Goal: Find specific page/section: Find specific page/section

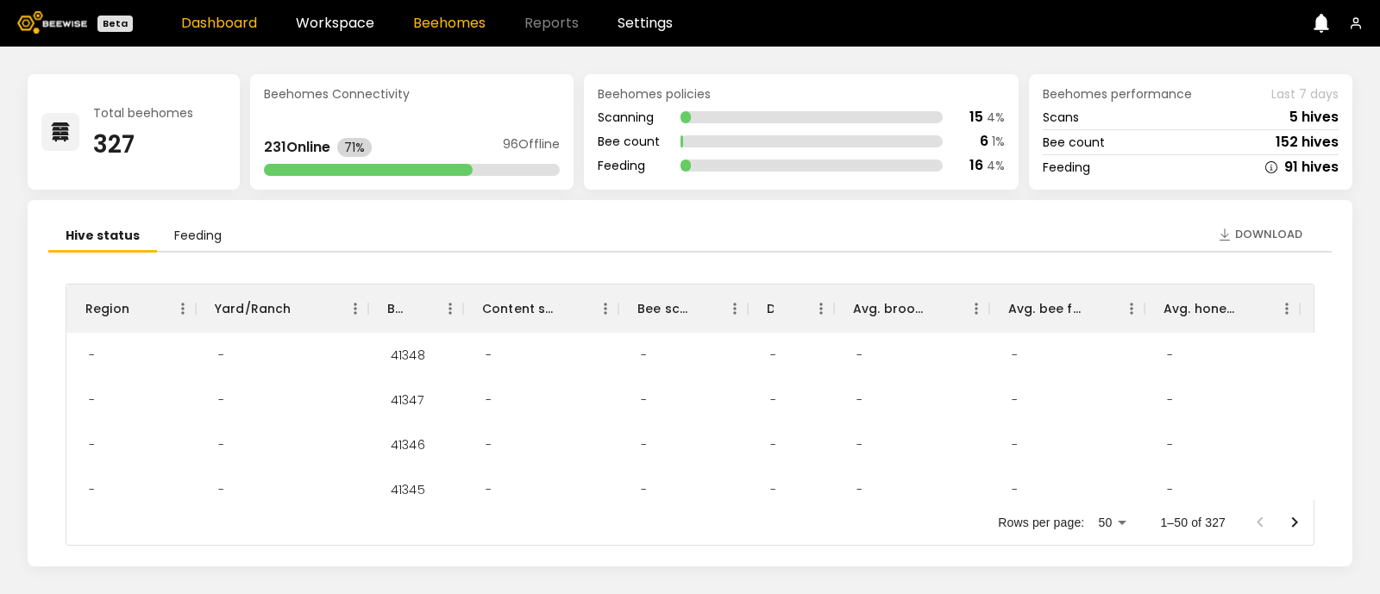
click at [459, 28] on link "Beehomes" at bounding box center [449, 23] width 72 height 14
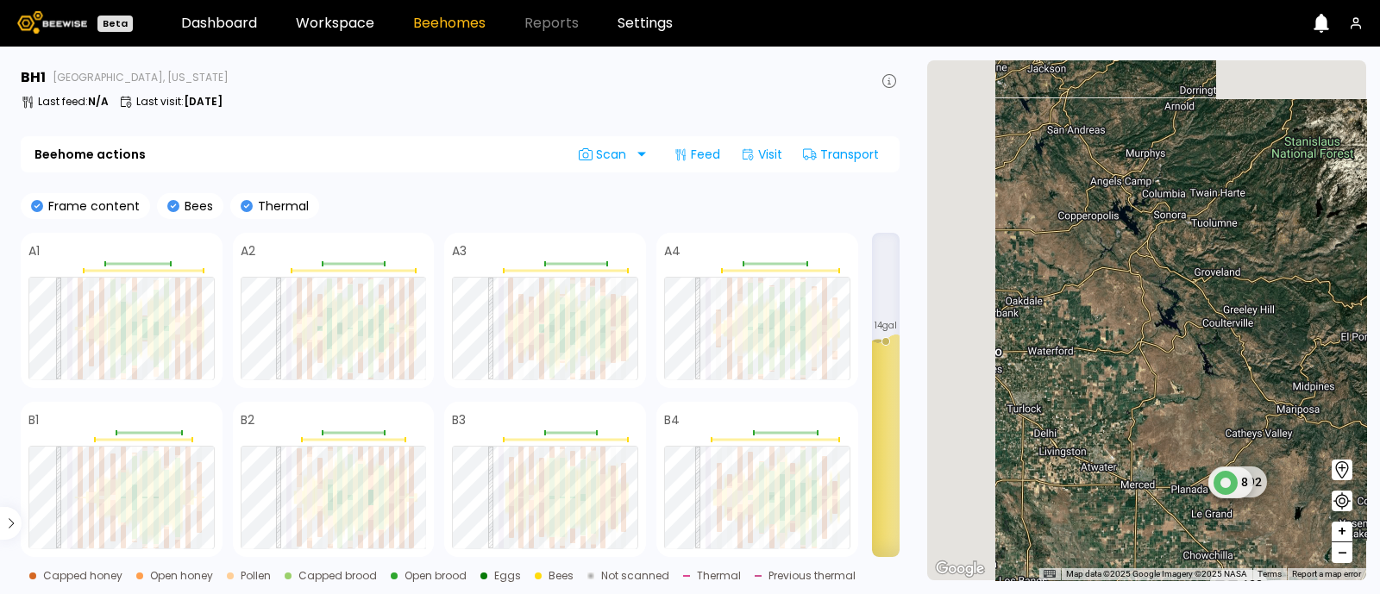
drag, startPoint x: 1005, startPoint y: 196, endPoint x: 1218, endPoint y: 444, distance: 327.7
click at [1218, 444] on div "1 BH 192 8 35 BH 1 BH 5 BH 128" at bounding box center [1146, 320] width 439 height 520
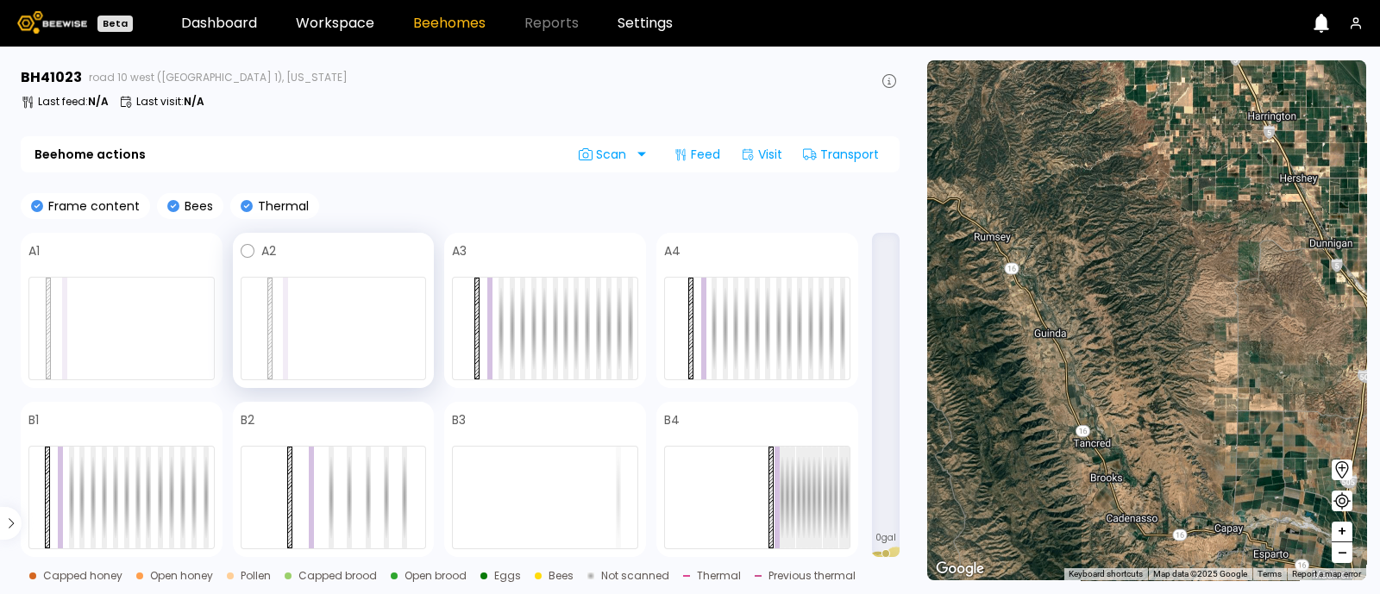
click at [285, 351] on div at bounding box center [285, 329] width 5 height 102
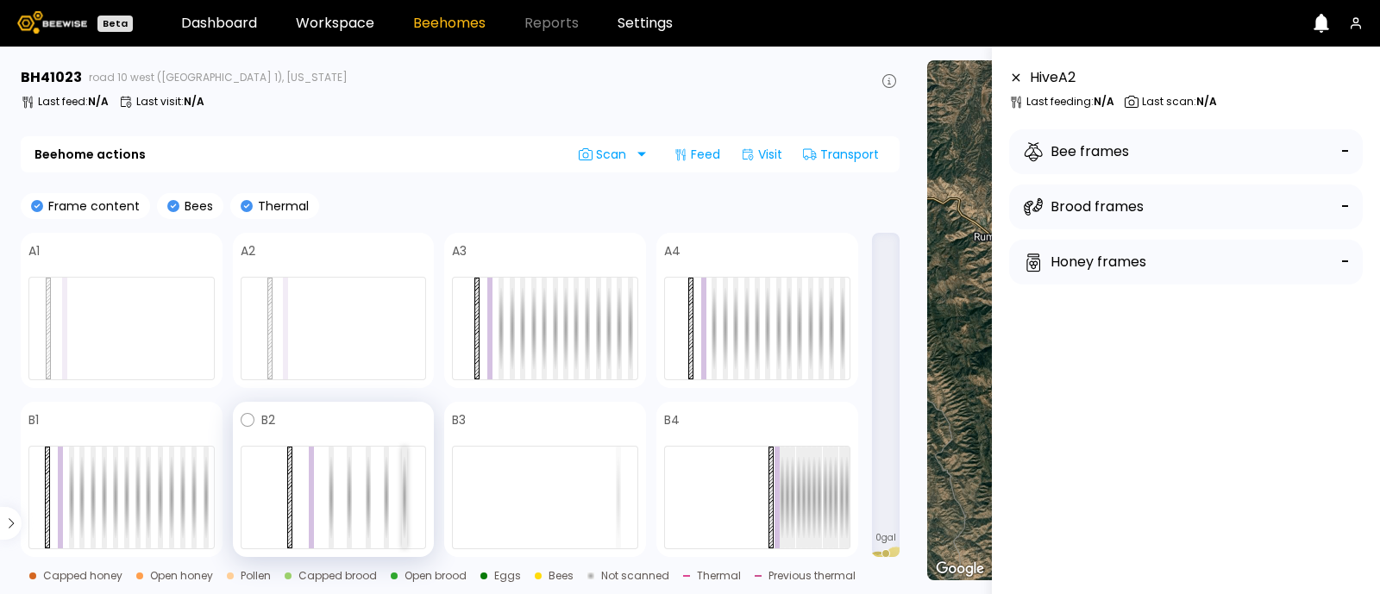
click at [402, 479] on div at bounding box center [404, 498] width 5 height 102
